Goal: Information Seeking & Learning: Check status

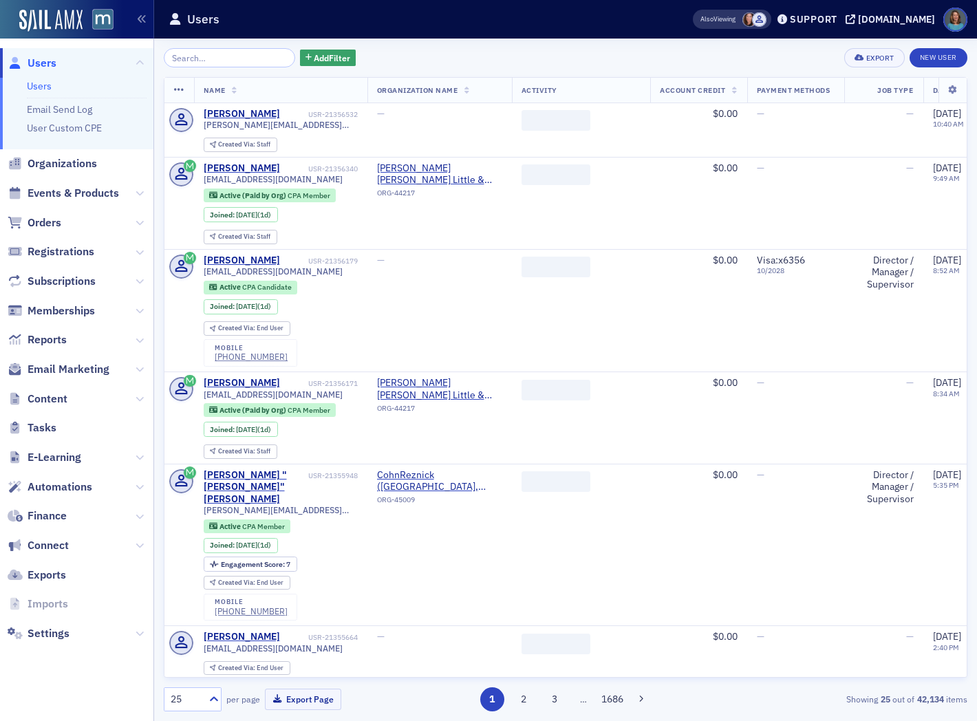
click at [196, 58] on input "search" at bounding box center [229, 57] width 131 height 19
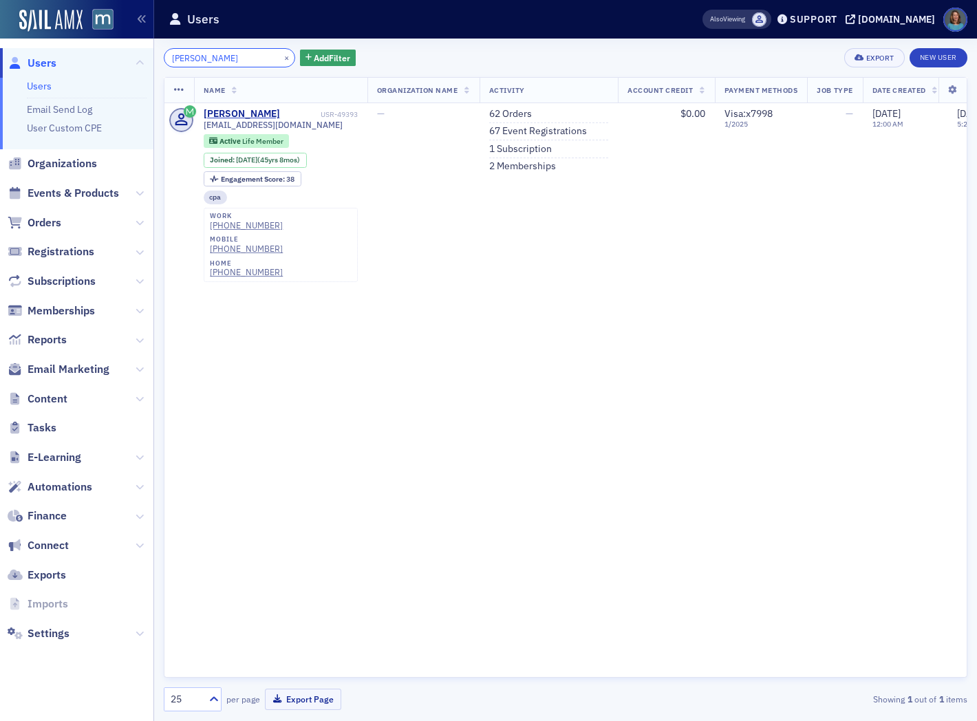
drag, startPoint x: 235, startPoint y: 56, endPoint x: 156, endPoint y: 41, distance: 79.9
click at [156, 41] on div "[PERSON_NAME] × Add Filter Export New User Name Organization Name Activity Acco…" at bounding box center [565, 380] width 823 height 683
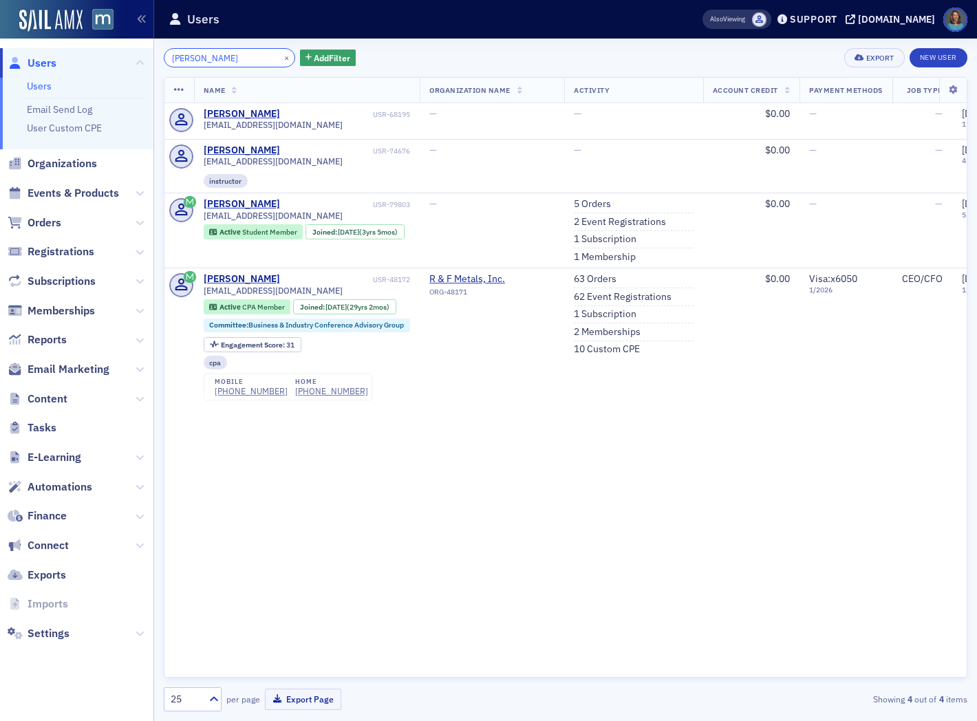
drag, startPoint x: 231, startPoint y: 55, endPoint x: 168, endPoint y: 40, distance: 65.1
click at [169, 40] on div "[PERSON_NAME] × Add Filter Export New User Name Organization Name Activity Acco…" at bounding box center [566, 380] width 804 height 683
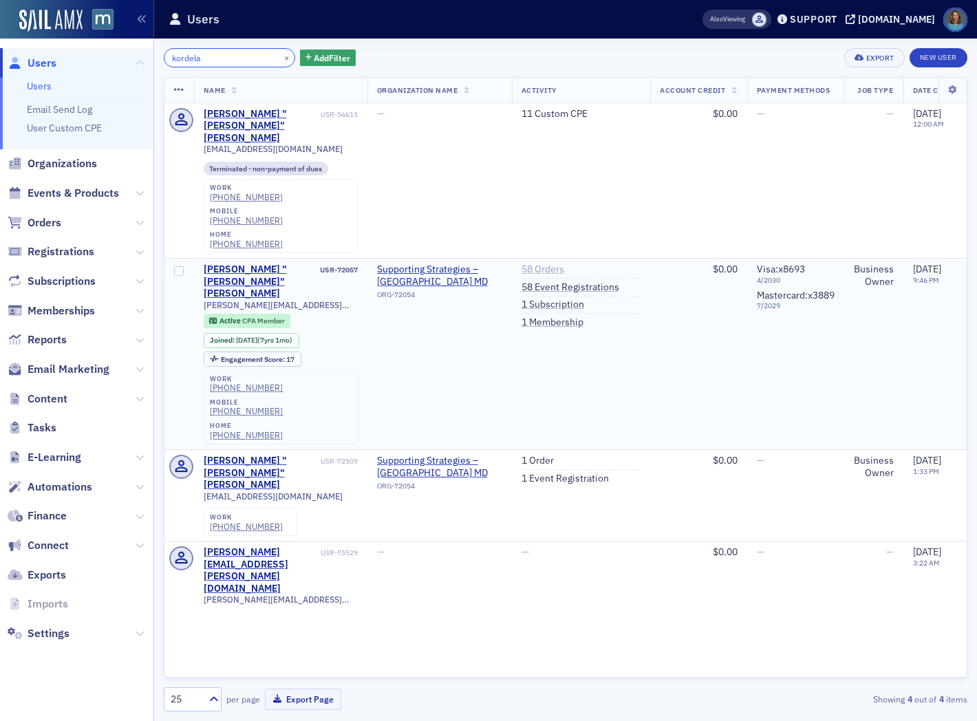
type input "kordela"
click at [548, 264] on link "58 Orders" at bounding box center [543, 270] width 43 height 12
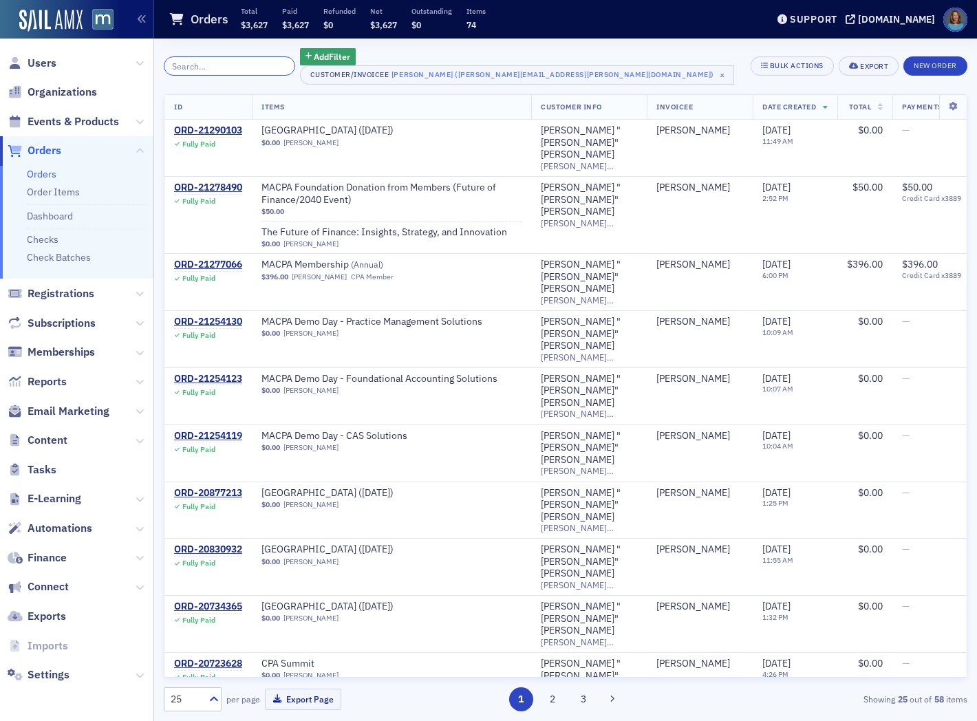
click at [227, 63] on input "search" at bounding box center [229, 65] width 131 height 19
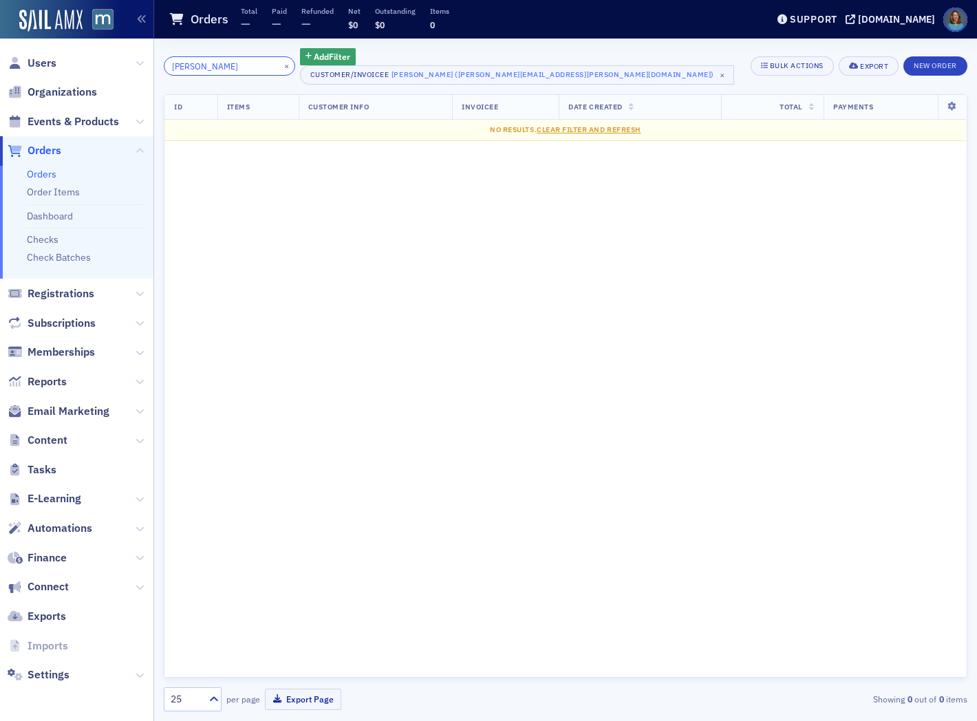
type input "[PERSON_NAME]"
click at [52, 149] on span "Orders" at bounding box center [45, 150] width 34 height 15
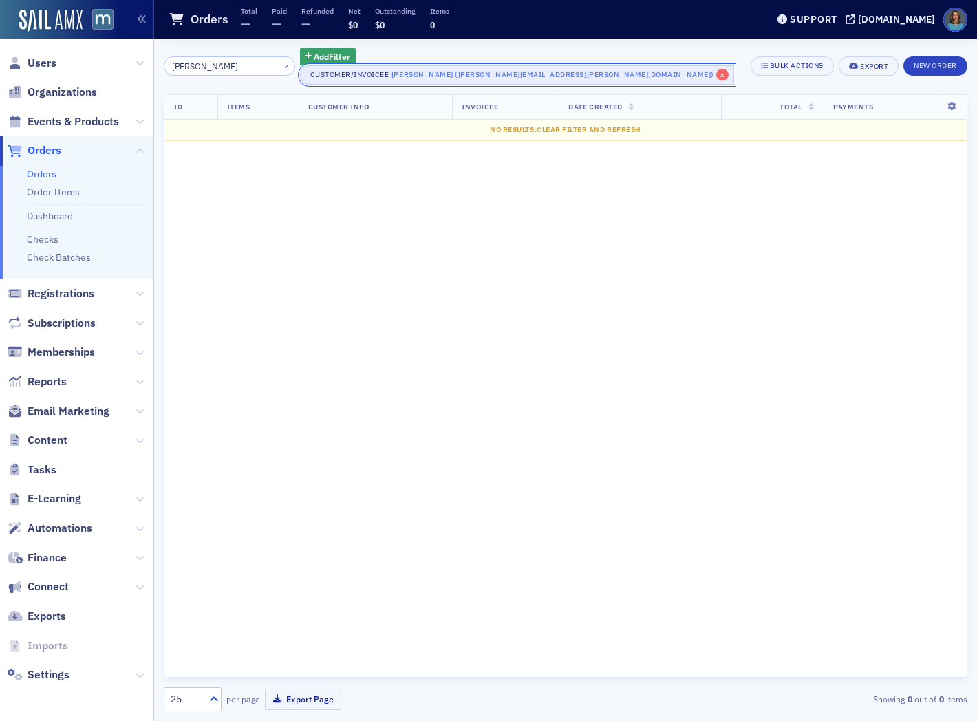
click at [716, 74] on span "×" at bounding box center [722, 75] width 12 height 12
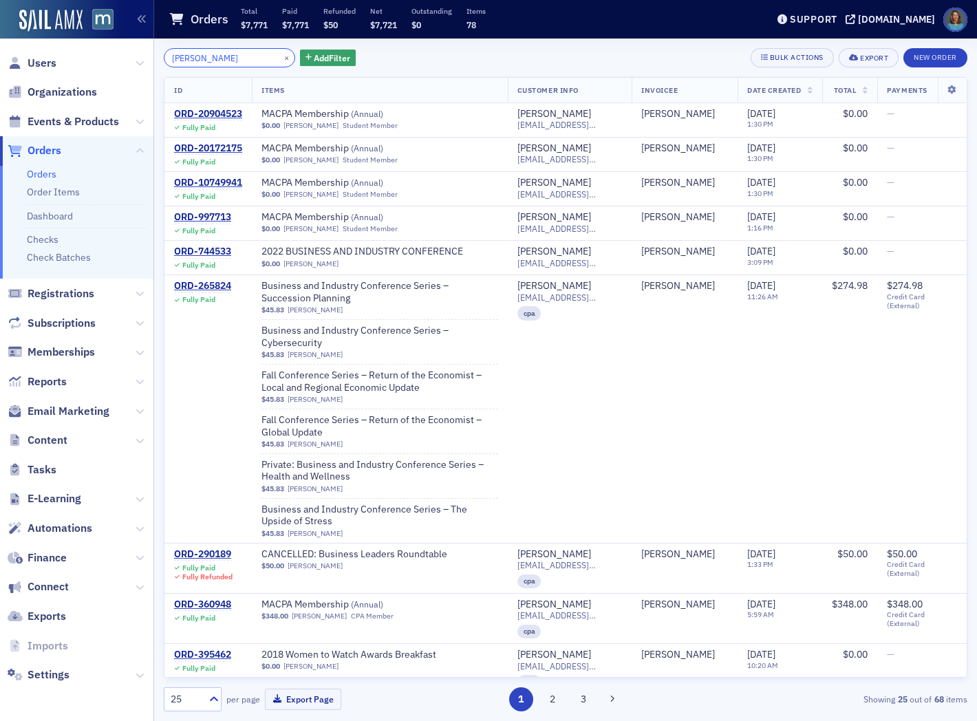
click at [229, 58] on input "[PERSON_NAME]" at bounding box center [229, 57] width 131 height 19
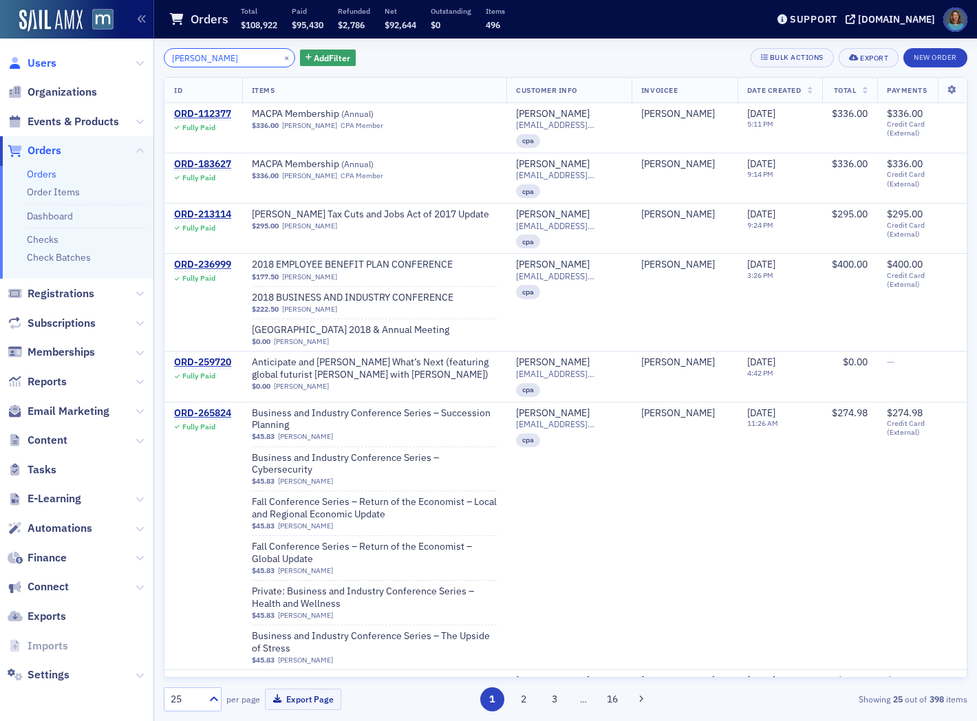
type input "[PERSON_NAME]"
click at [52, 61] on span "Users" at bounding box center [42, 63] width 29 height 15
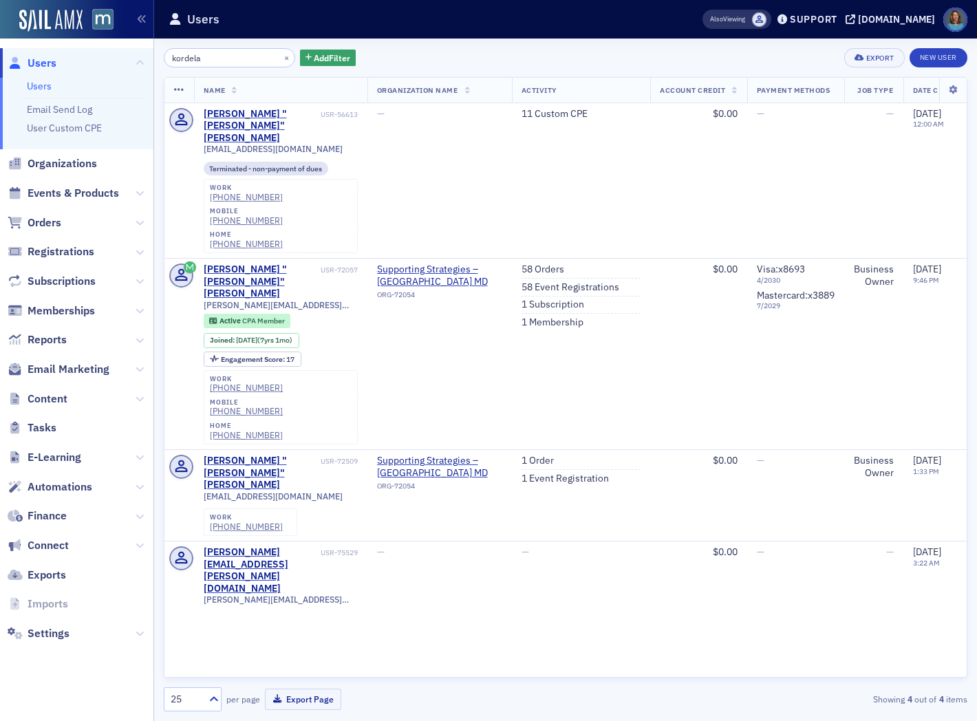
drag, startPoint x: 214, startPoint y: 56, endPoint x: 161, endPoint y: 50, distance: 53.3
click at [161, 50] on div "kordela × Add Filter Export New User Name Organization Name Activity Account Cr…" at bounding box center [565, 380] width 823 height 683
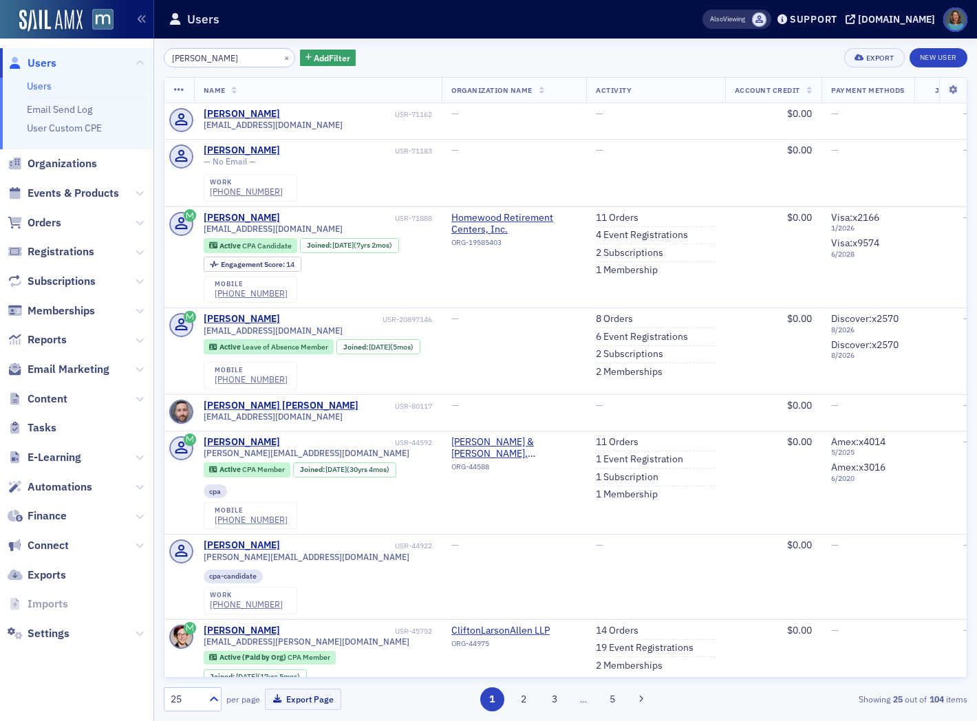
click at [212, 63] on input "[PERSON_NAME]" at bounding box center [229, 57] width 131 height 19
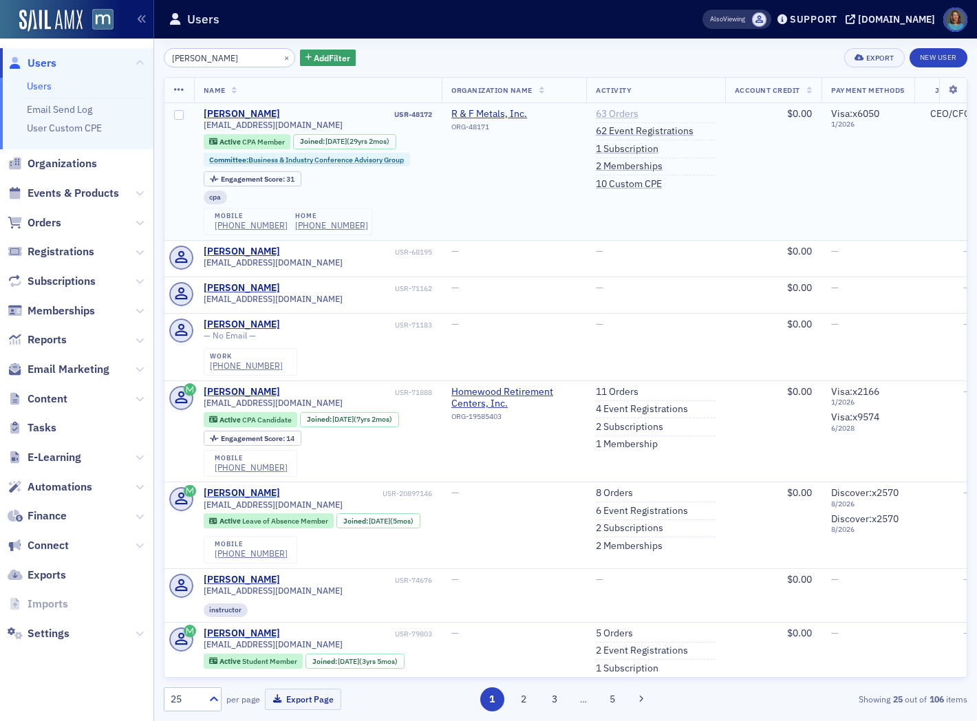
type input "[PERSON_NAME]"
click at [622, 111] on link "63 Orders" at bounding box center [617, 114] width 43 height 12
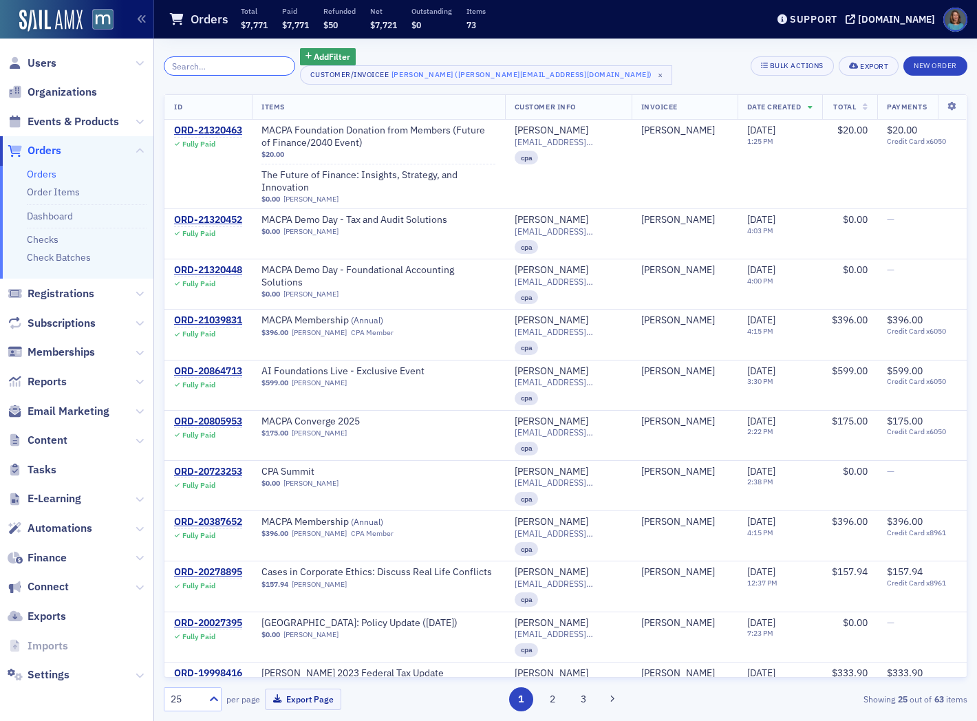
click at [228, 69] on input "search" at bounding box center [229, 65] width 131 height 19
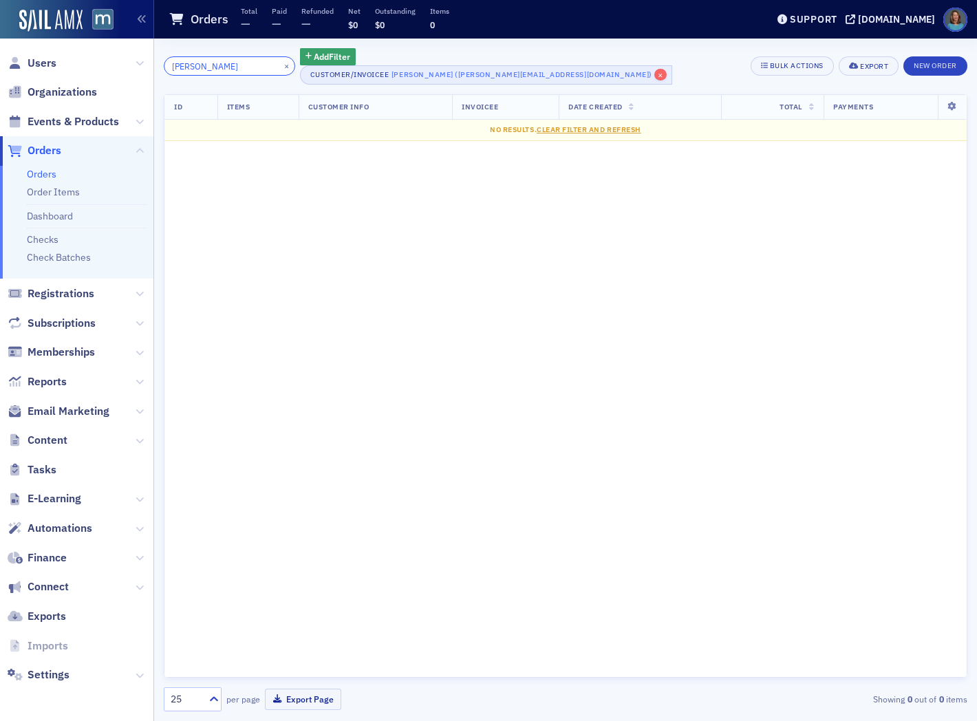
type input "[PERSON_NAME]"
click at [654, 71] on span "×" at bounding box center [660, 75] width 12 height 12
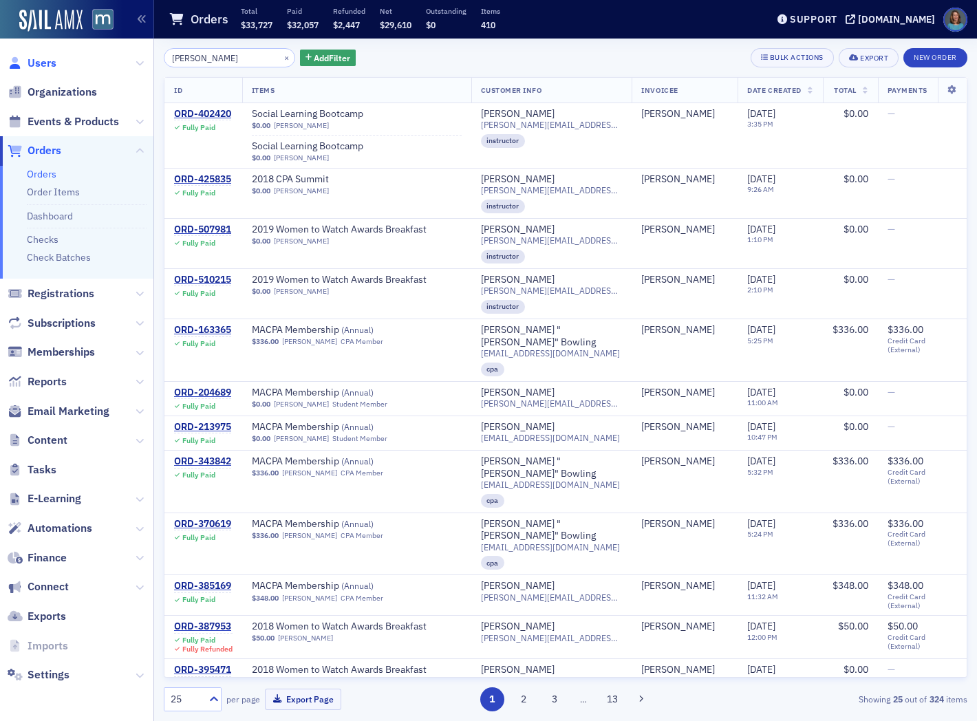
click at [47, 64] on span "Users" at bounding box center [42, 63] width 29 height 15
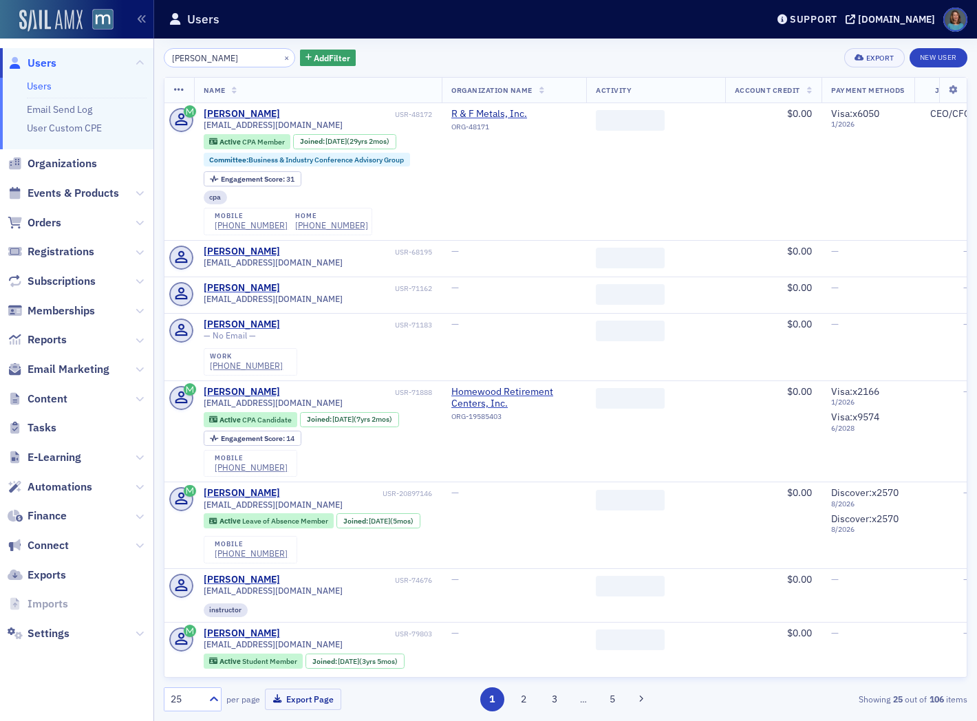
drag, startPoint x: 74, startPoint y: 18, endPoint x: 65, endPoint y: 18, distance: 8.9
click at [65, 18] on div "Users Users Email Send Log User Custom CPE Organizations Events & Products Orde…" at bounding box center [488, 360] width 977 height 721
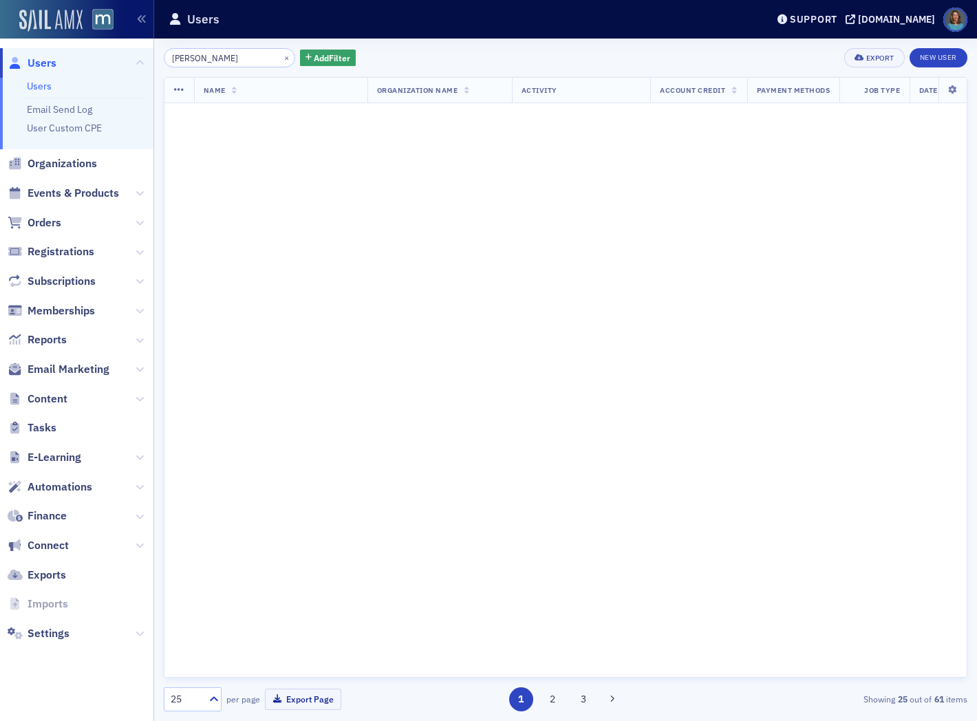
type input "[PERSON_NAME]"
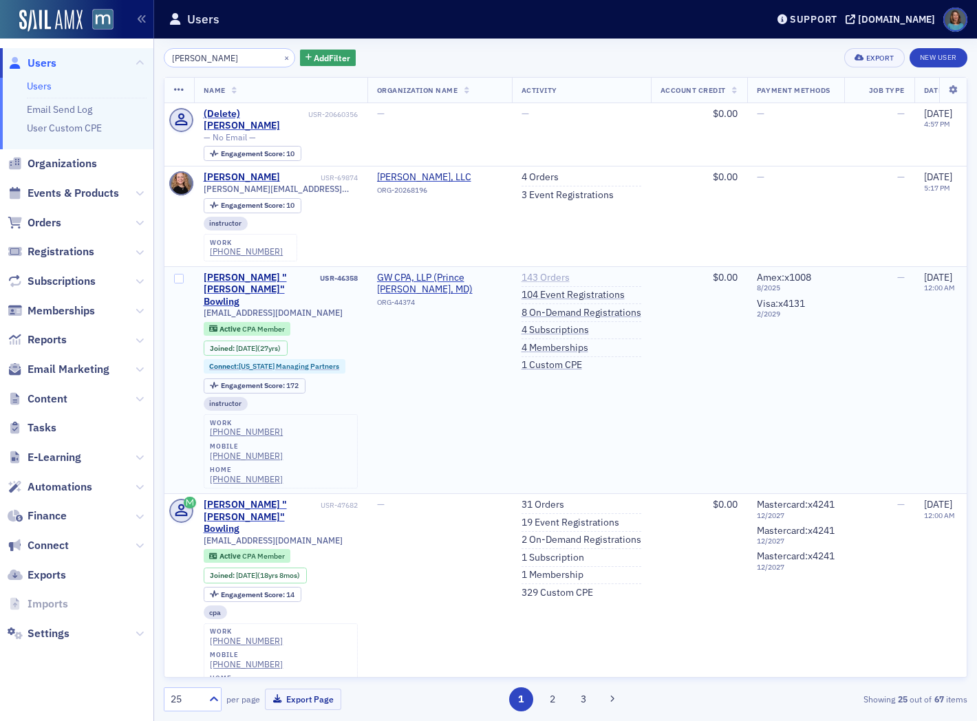
click at [570, 278] on link "143 Orders" at bounding box center [546, 278] width 48 height 12
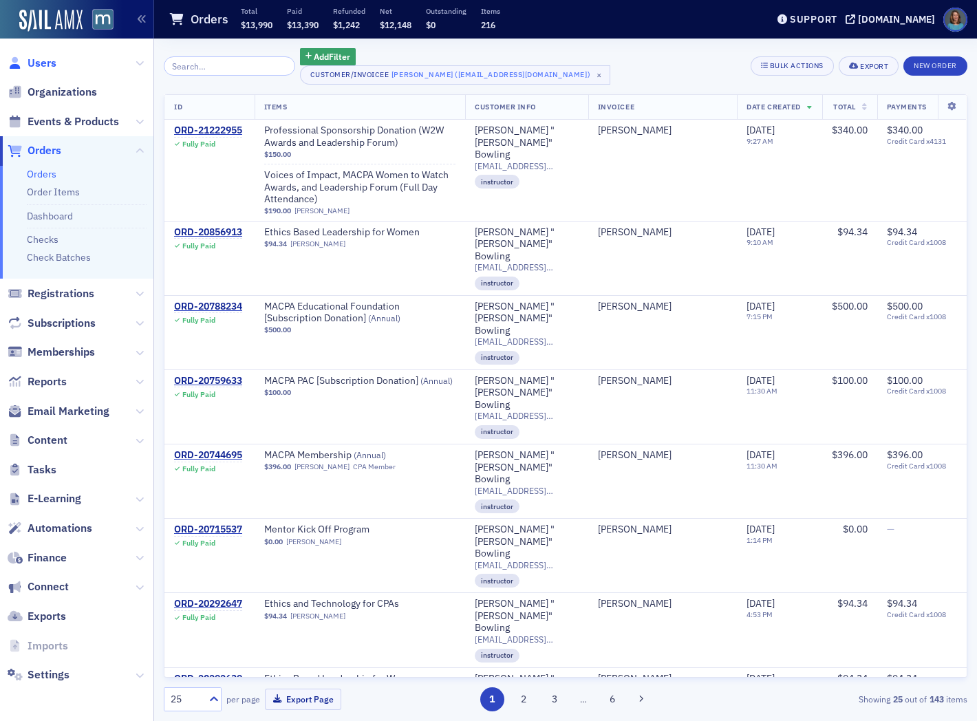
click at [47, 59] on span "Users" at bounding box center [42, 63] width 29 height 15
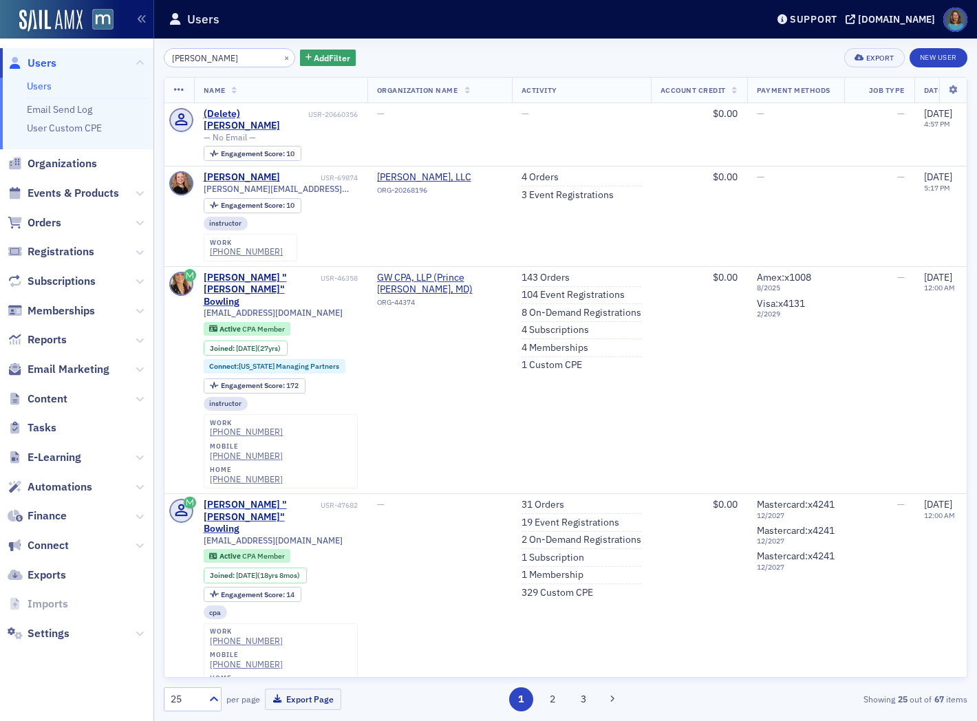
drag, startPoint x: 245, startPoint y: 56, endPoint x: 169, endPoint y: 52, distance: 76.5
click at [169, 52] on input "[PERSON_NAME]" at bounding box center [229, 57] width 131 height 19
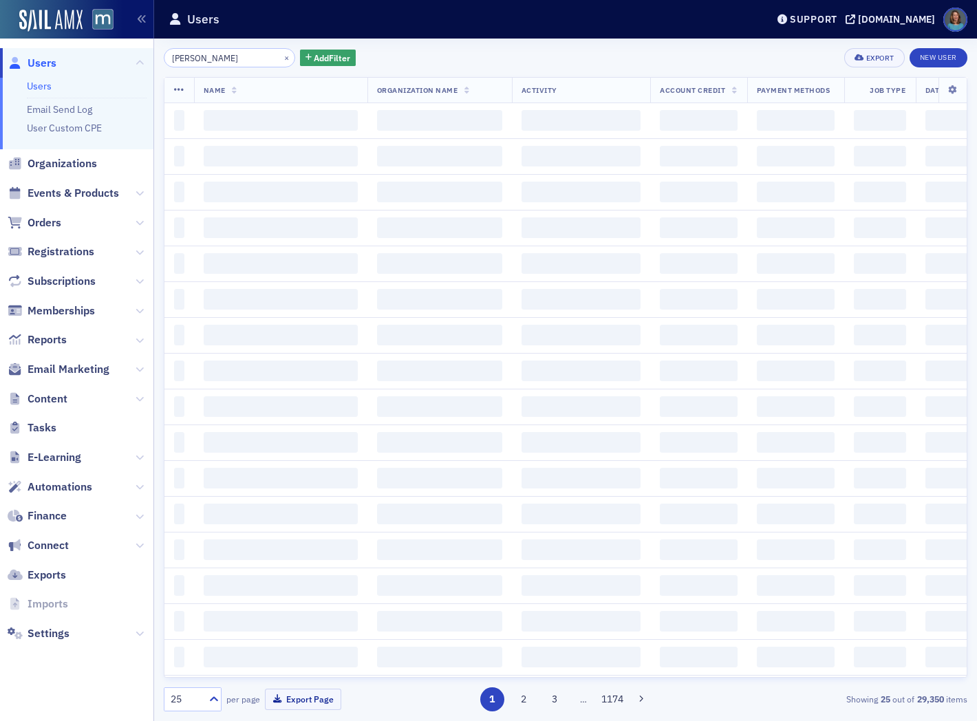
type input "[PERSON_NAME]"
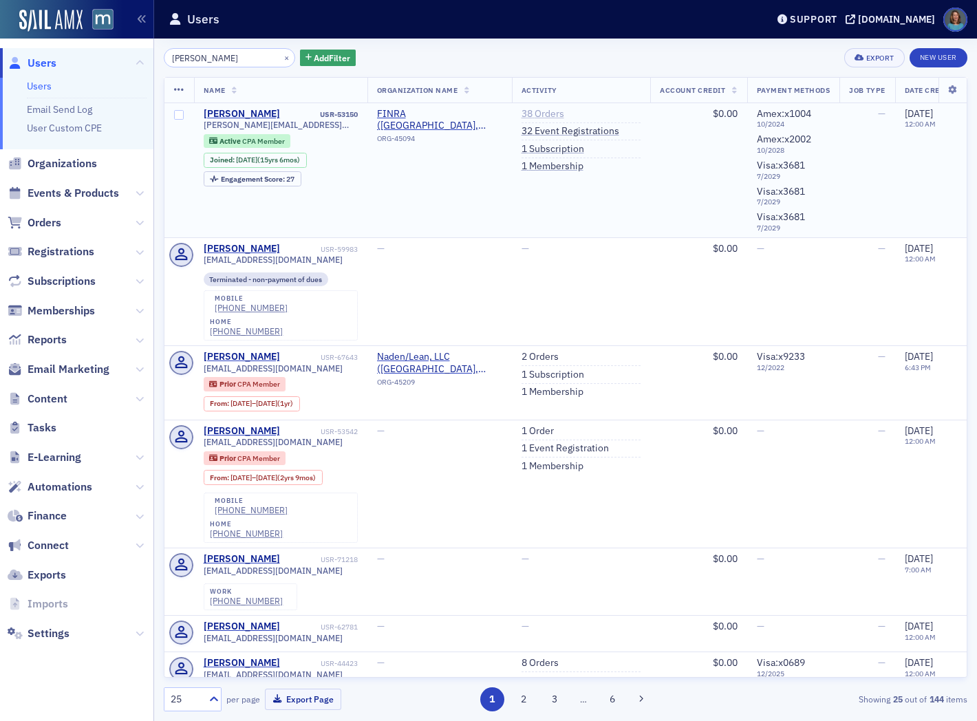
click at [538, 111] on link "38 Orders" at bounding box center [543, 114] width 43 height 12
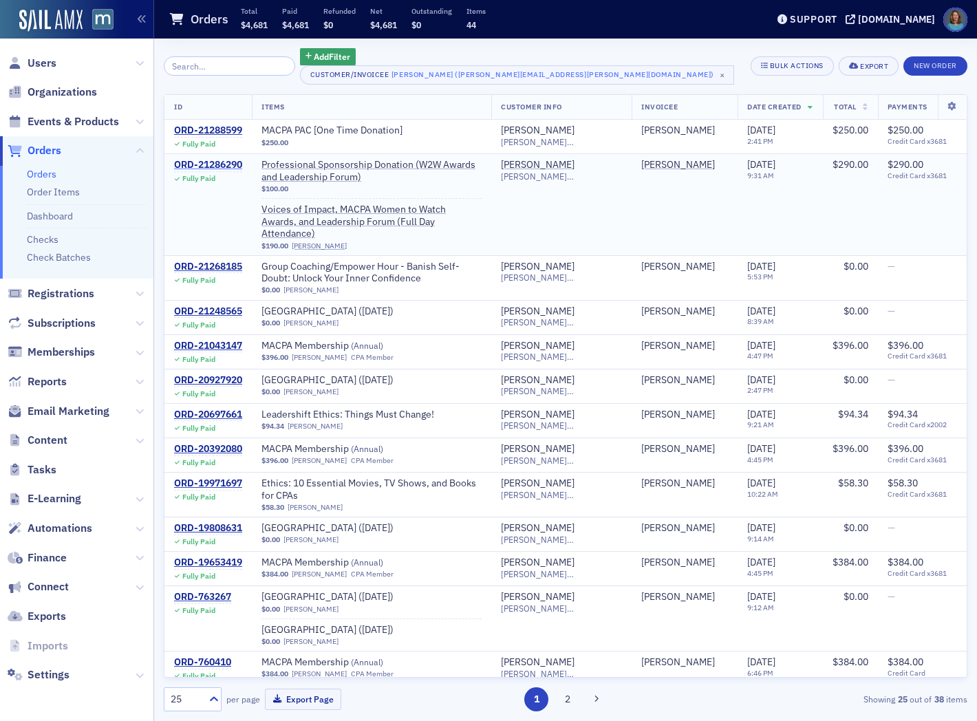
click at [239, 163] on div "ORD-21286290" at bounding box center [208, 165] width 68 height 12
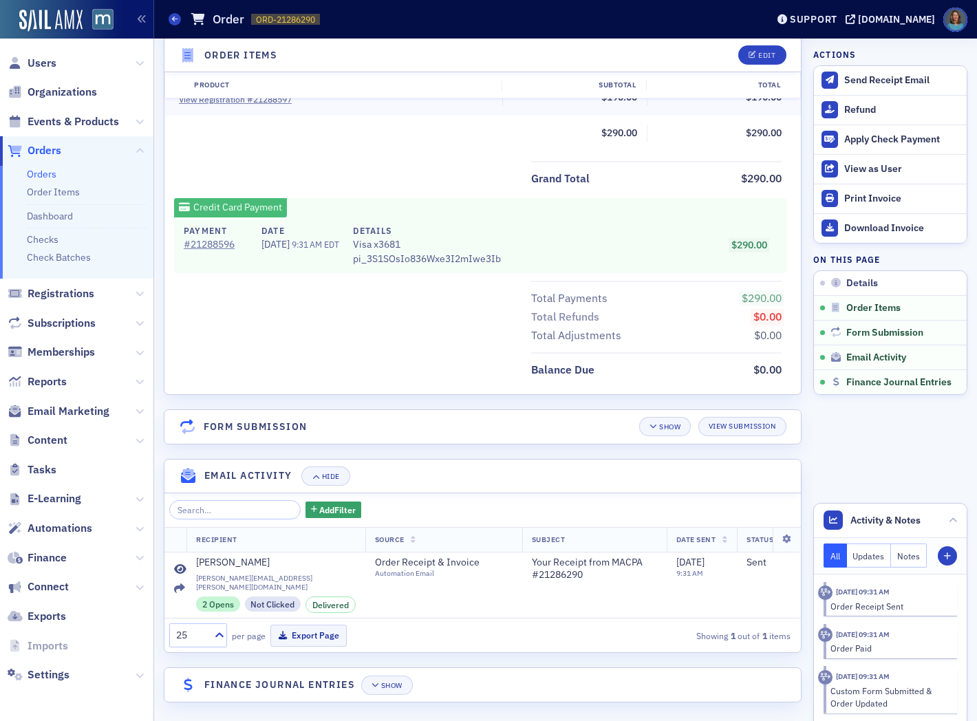
scroll to position [615, 0]
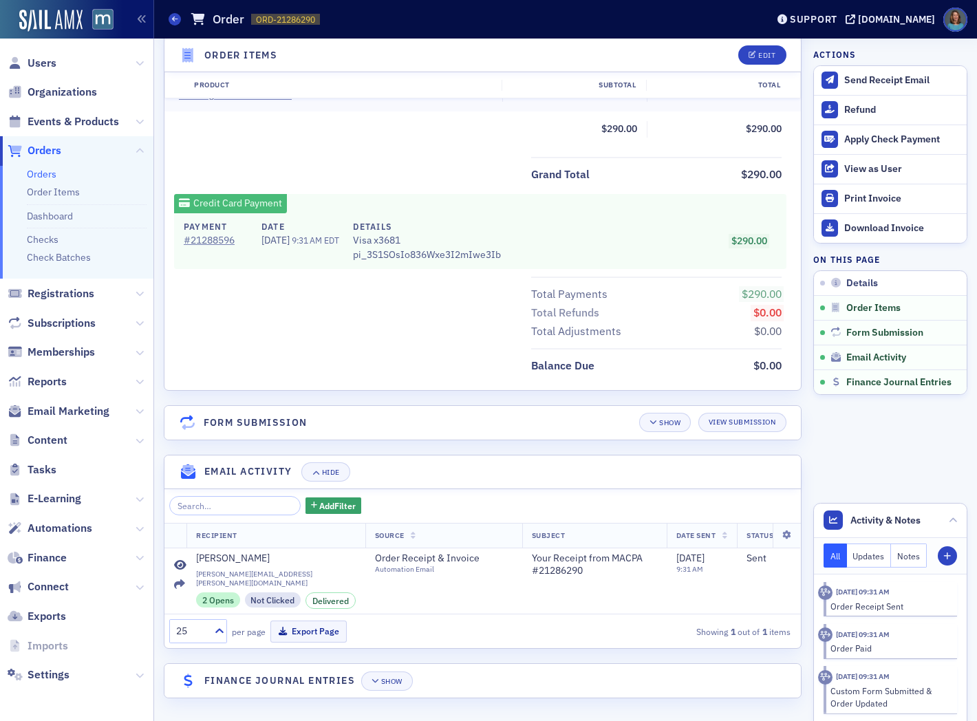
drag, startPoint x: 174, startPoint y: 16, endPoint x: 215, endPoint y: 15, distance: 40.6
click at [174, 16] on icon at bounding box center [175, 19] width 6 height 6
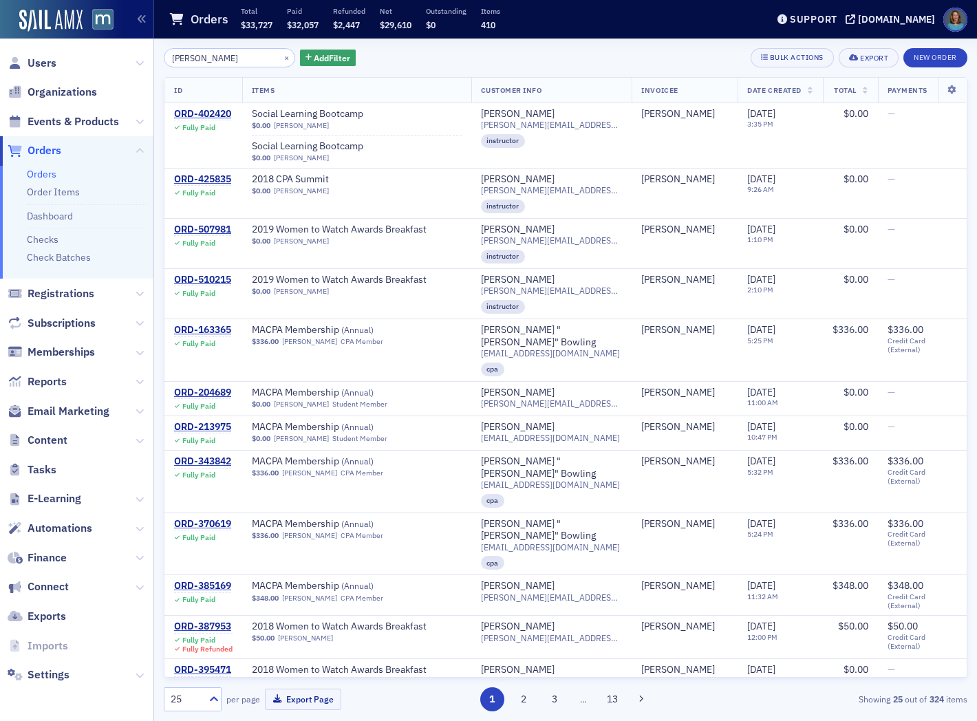
click at [56, 65] on span "Users" at bounding box center [76, 63] width 153 height 30
click at [50, 60] on span "Users" at bounding box center [42, 63] width 29 height 15
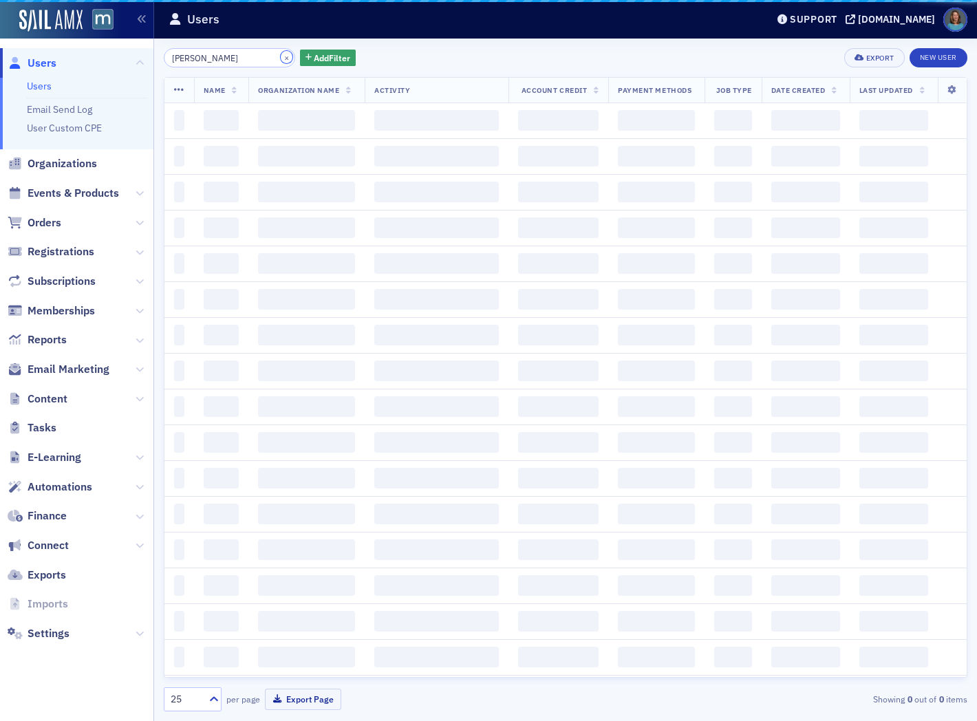
click at [281, 57] on button "×" at bounding box center [287, 57] width 12 height 12
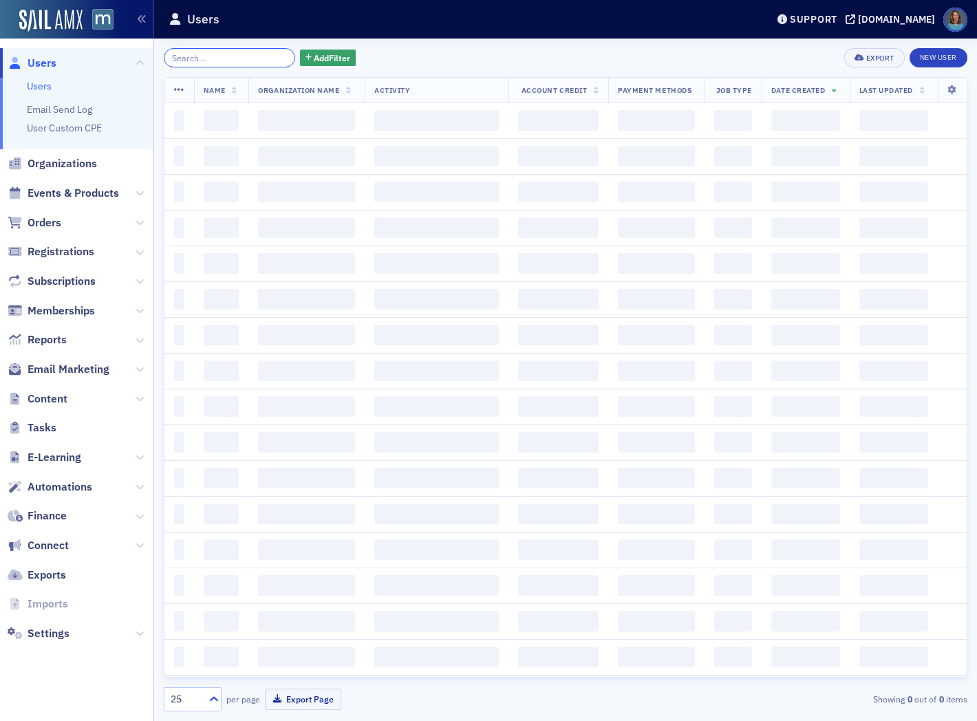
drag, startPoint x: 237, startPoint y: 56, endPoint x: 222, endPoint y: 56, distance: 15.1
click at [222, 56] on input "search" at bounding box center [229, 57] width 131 height 19
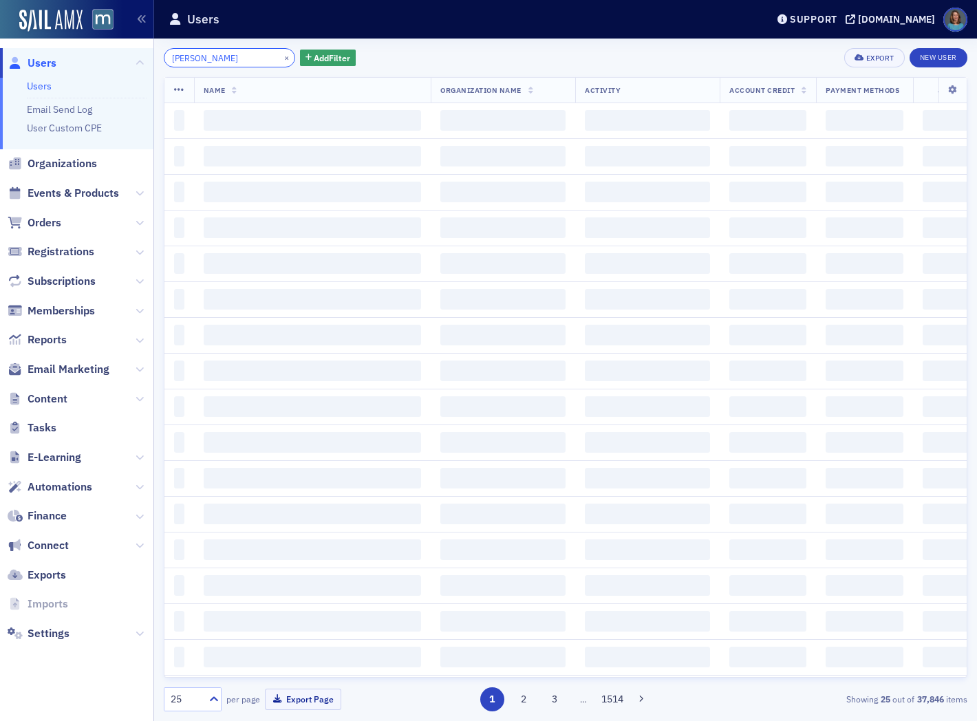
type input "[PERSON_NAME]"
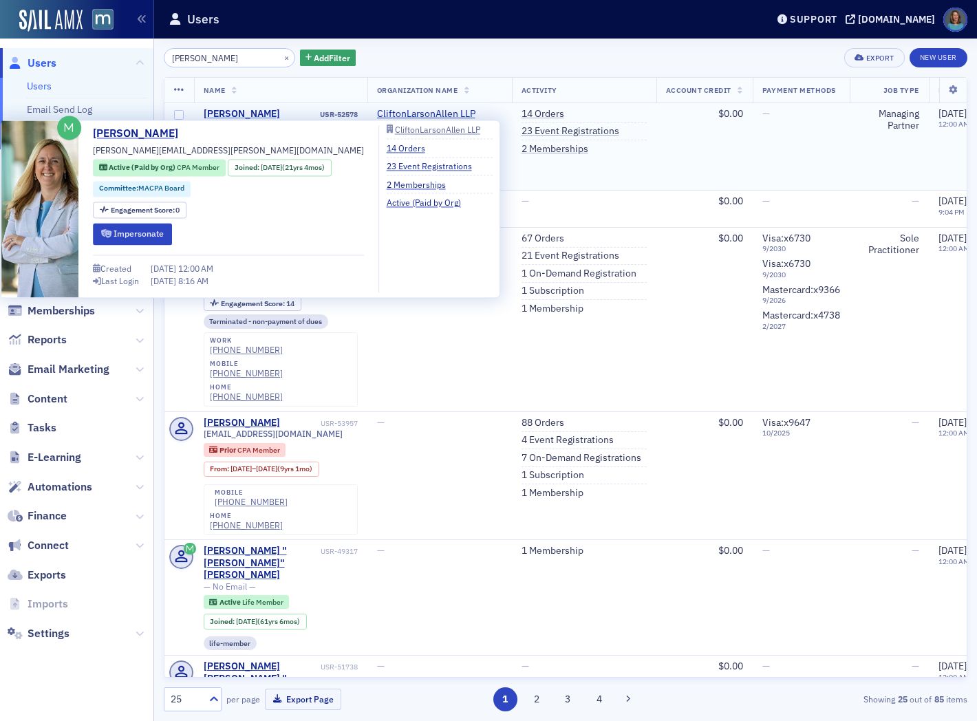
click at [274, 114] on div "[PERSON_NAME]" at bounding box center [242, 114] width 76 height 12
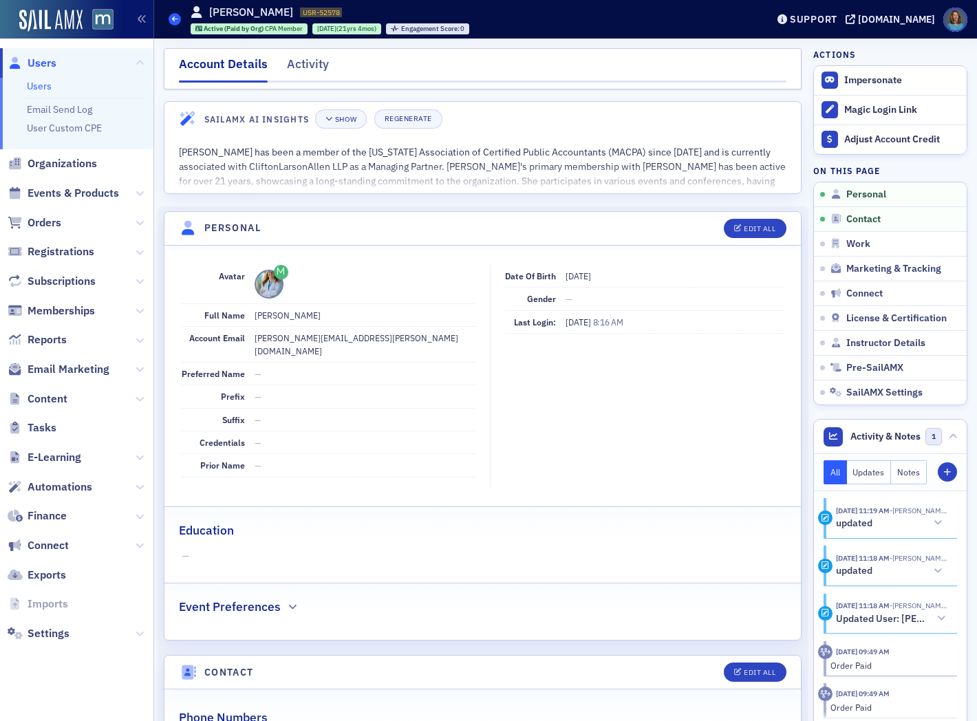
click at [173, 16] on icon at bounding box center [175, 19] width 6 height 6
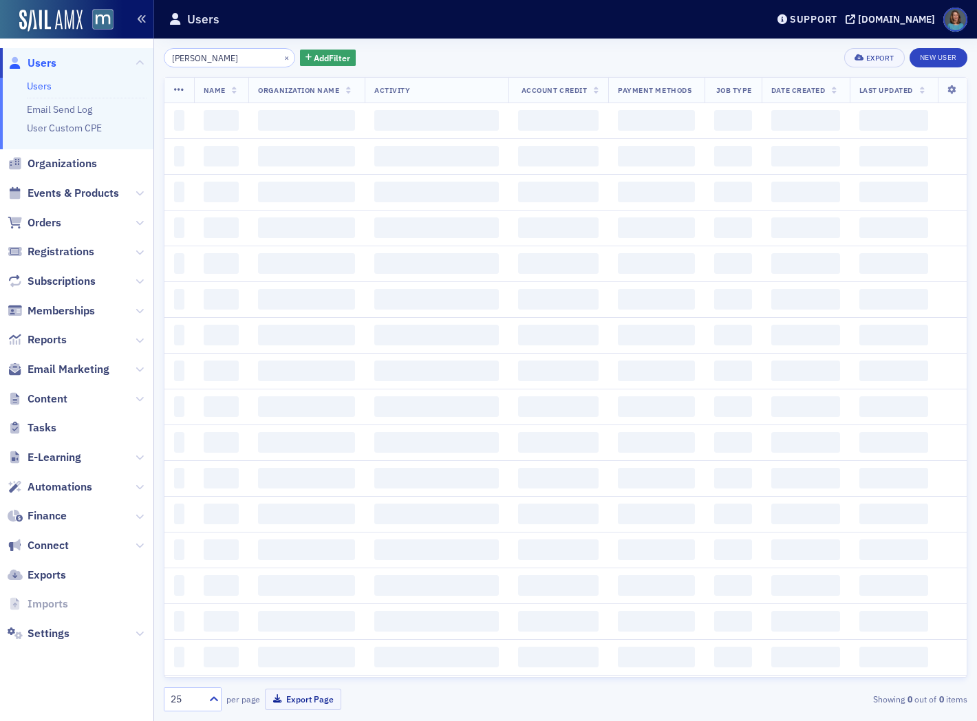
click at [130, 17] on button "button" at bounding box center [142, 19] width 24 height 39
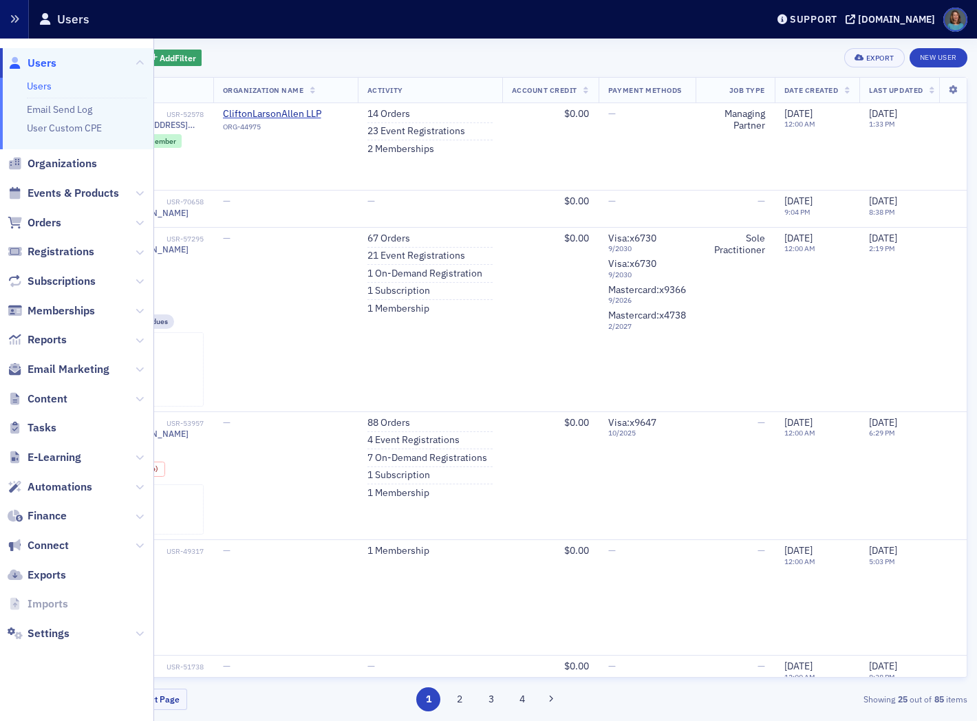
click at [22, 17] on button "button" at bounding box center [14, 19] width 29 height 39
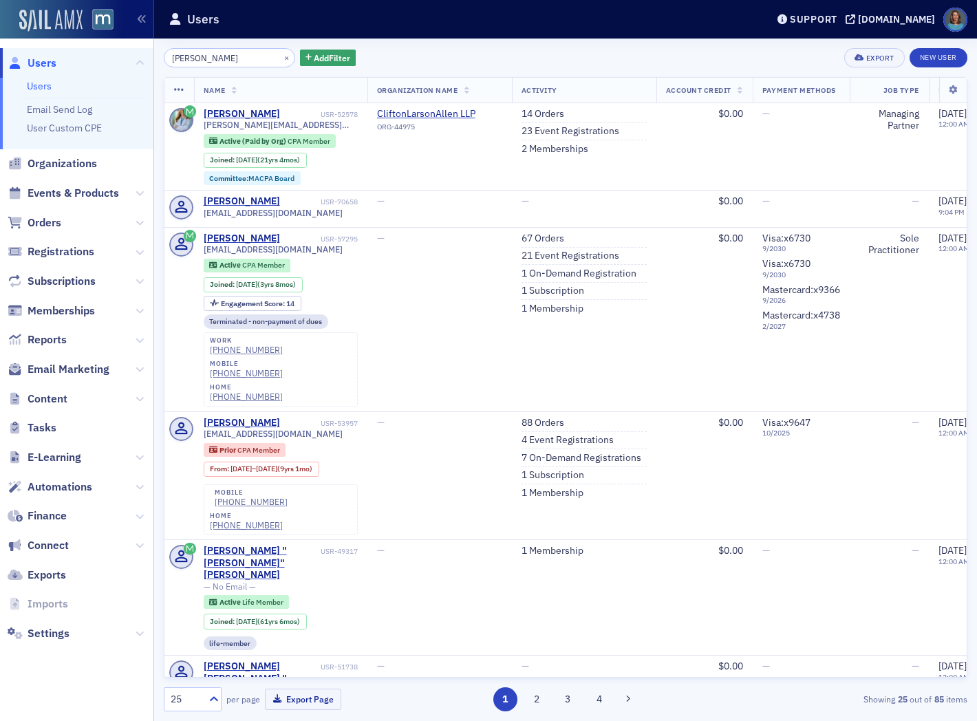
click at [79, 23] on img at bounding box center [50, 21] width 63 height 22
click at [885, 18] on div "[DOMAIN_NAME]" at bounding box center [896, 19] width 77 height 12
